Goal: Find specific page/section: Find specific page/section

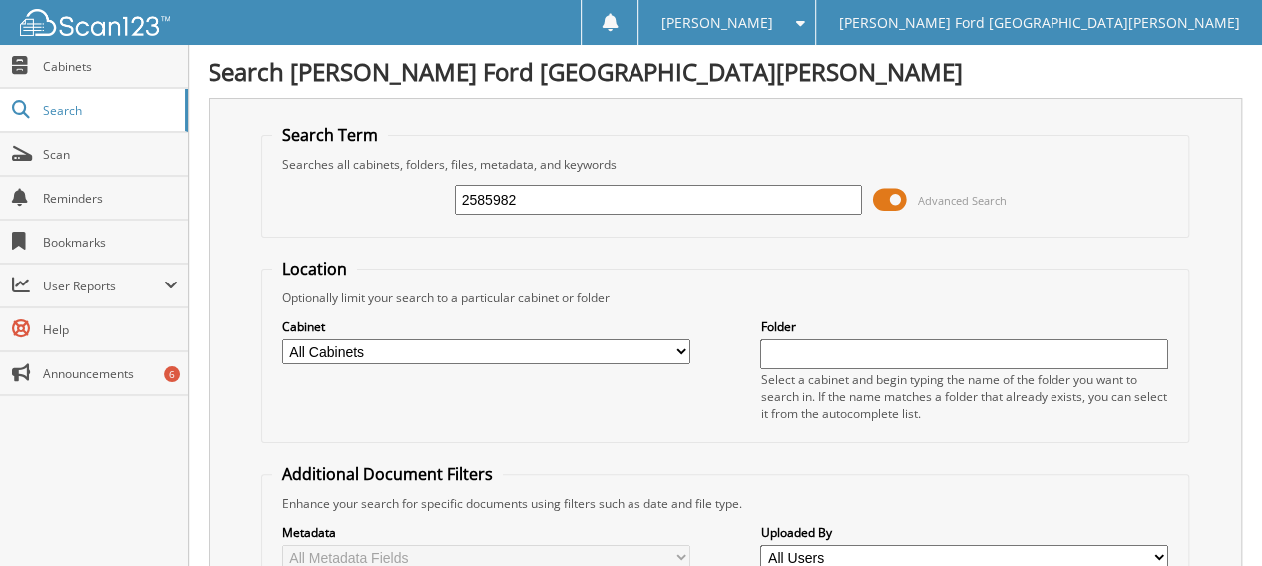
type input "2585982"
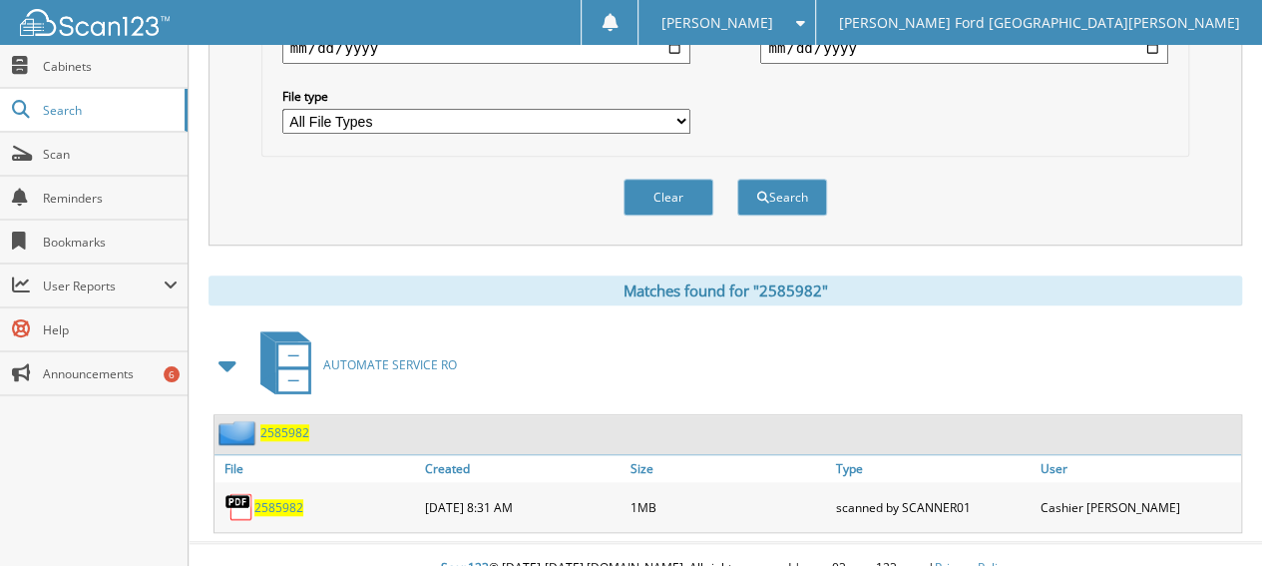
scroll to position [637, 0]
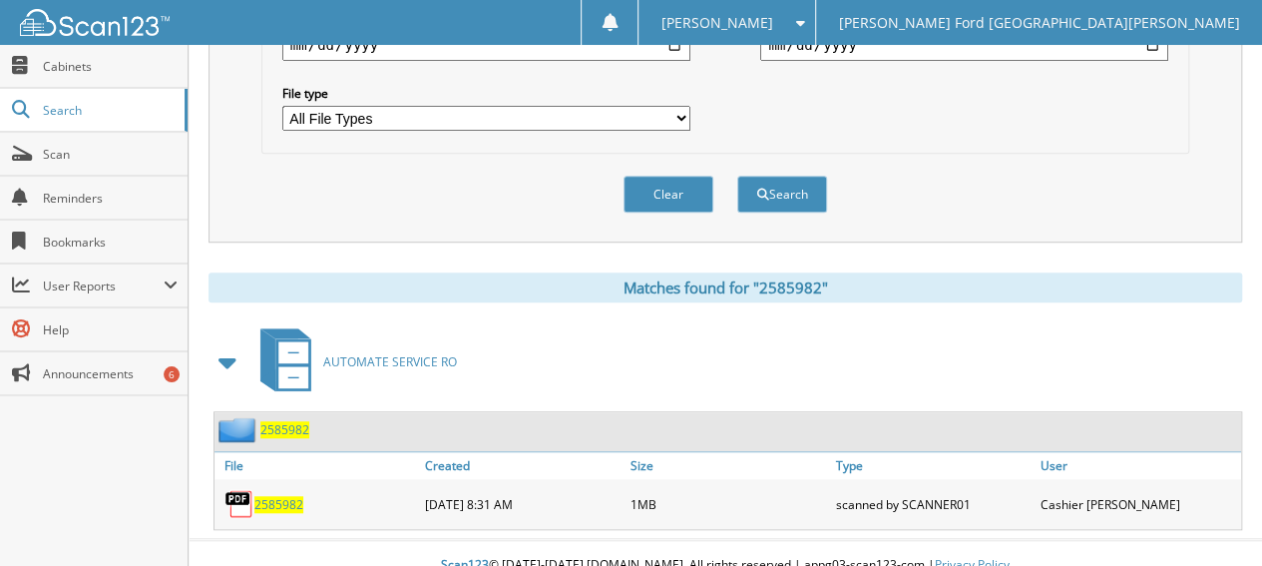
click at [269, 496] on span "2585982" at bounding box center [278, 504] width 49 height 17
